Goal: Register for event/course

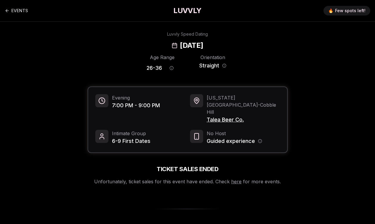
click at [183, 11] on h1 "LUVVLY" at bounding box center [187, 11] width 28 height 10
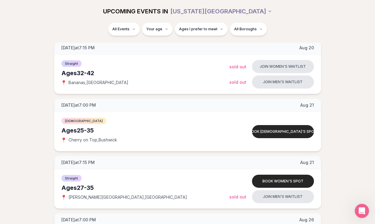
scroll to position [715, 0]
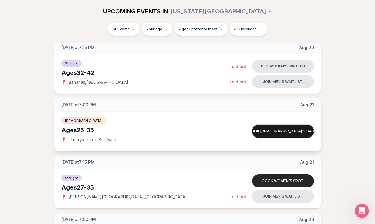
click at [281, 133] on button "Book queer women's spot" at bounding box center [283, 131] width 62 height 13
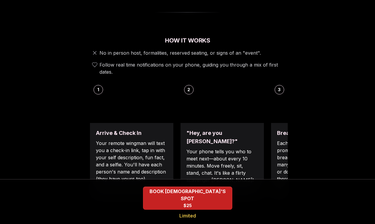
scroll to position [201, 0]
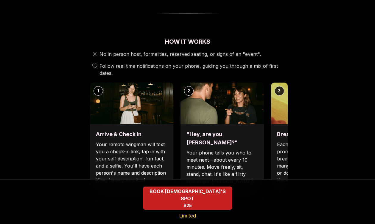
click at [284, 141] on p "Each date will have new convo prompts on screen to help break the ice. Cycle th…" at bounding box center [312, 162] width 71 height 43
click at [279, 83] on img at bounding box center [312, 104] width 83 height 42
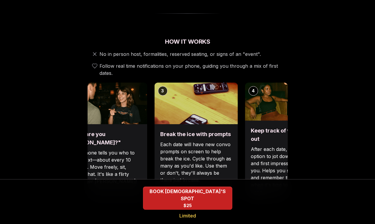
click at [156, 131] on div "Break the ice with prompts Each date will have new convo prompts on screen to h…" at bounding box center [195, 162] width 83 height 77
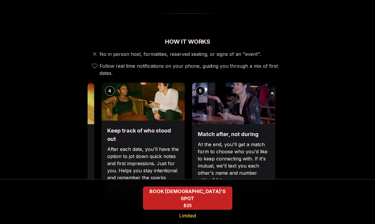
click at [76, 130] on div "Luvvly Speed Dating Thursday, August 21st Age Range 25 - 35 Orientation Queer W…" at bounding box center [187, 206] width 365 height 753
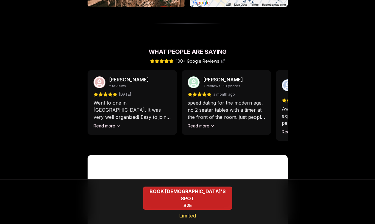
scroll to position [517, 0]
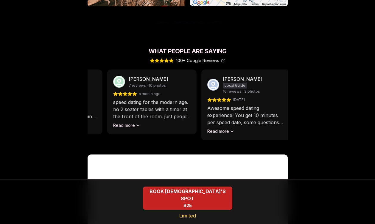
click at [179, 111] on div "Libby Brubaker 7 reviews · 10 photos a month ago speed dating for the modern ag…" at bounding box center [151, 102] width 89 height 65
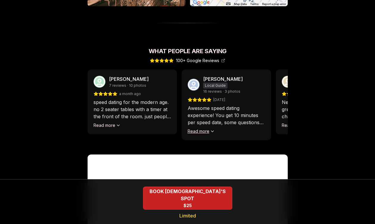
click at [211, 129] on button "Read more" at bounding box center [200, 132] width 27 height 6
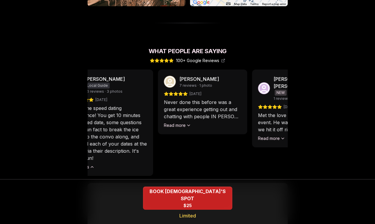
click at [109, 106] on p "Awesome speed dating experience! You get 10 minutes per speed date, some questi…" at bounding box center [108, 133] width 77 height 57
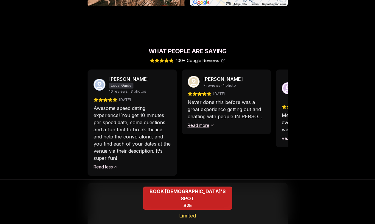
click at [201, 123] on button "Read more" at bounding box center [200, 126] width 27 height 6
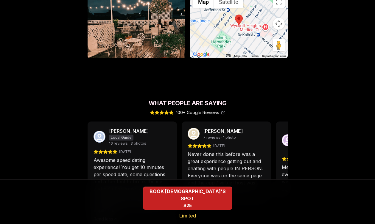
scroll to position [448, 0]
